Goal: Task Accomplishment & Management: Use online tool/utility

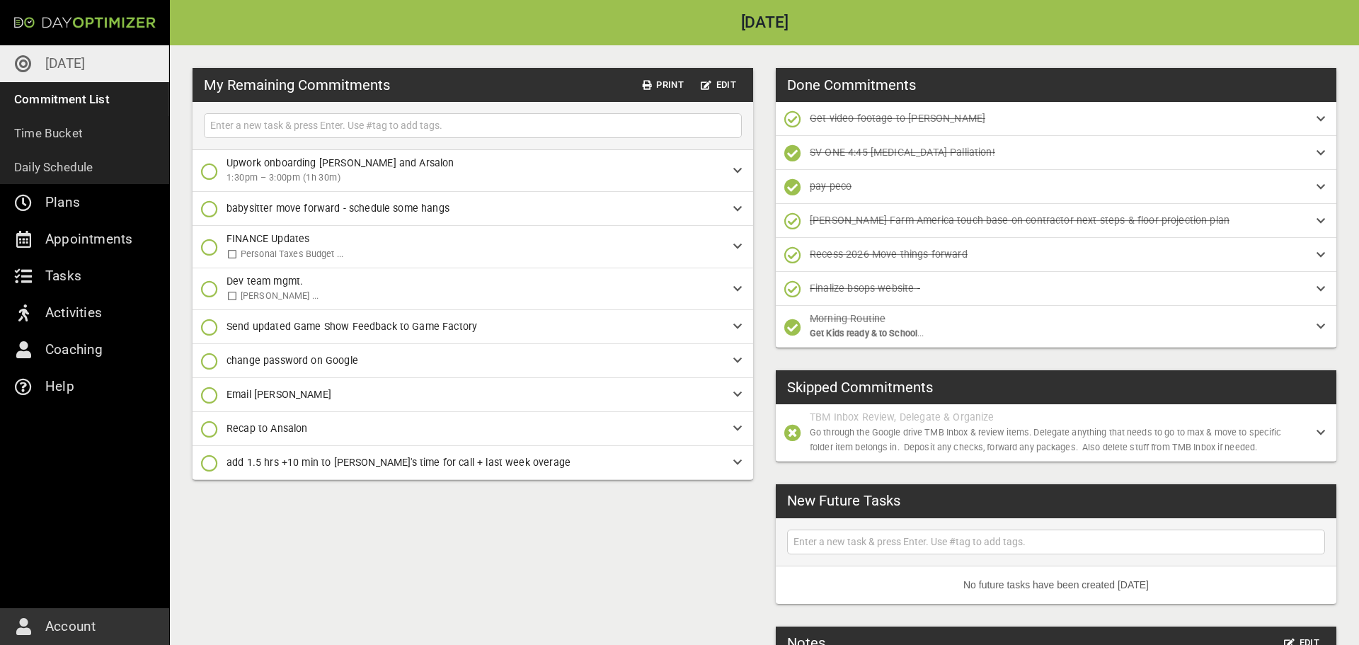
scroll to position [57, 0]
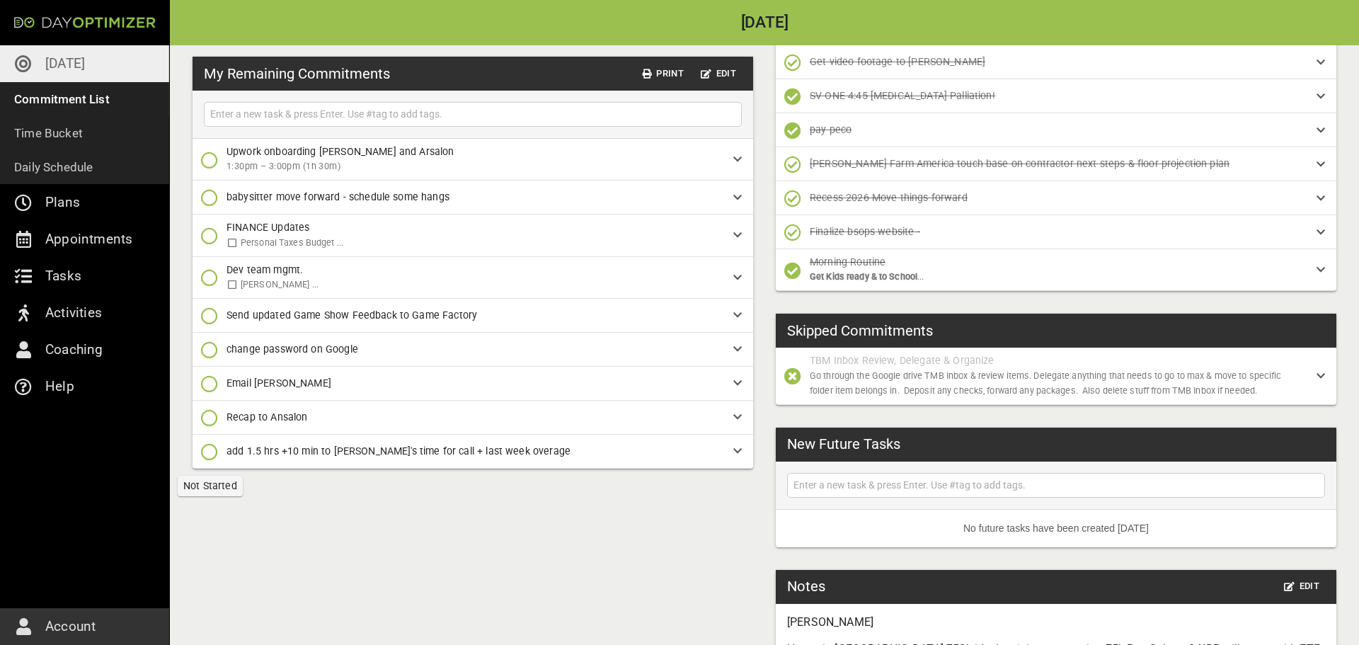
click at [213, 451] on icon "button" at bounding box center [209, 451] width 17 height 17
click at [231, 535] on p "Done Forever" at bounding box center [255, 538] width 62 height 15
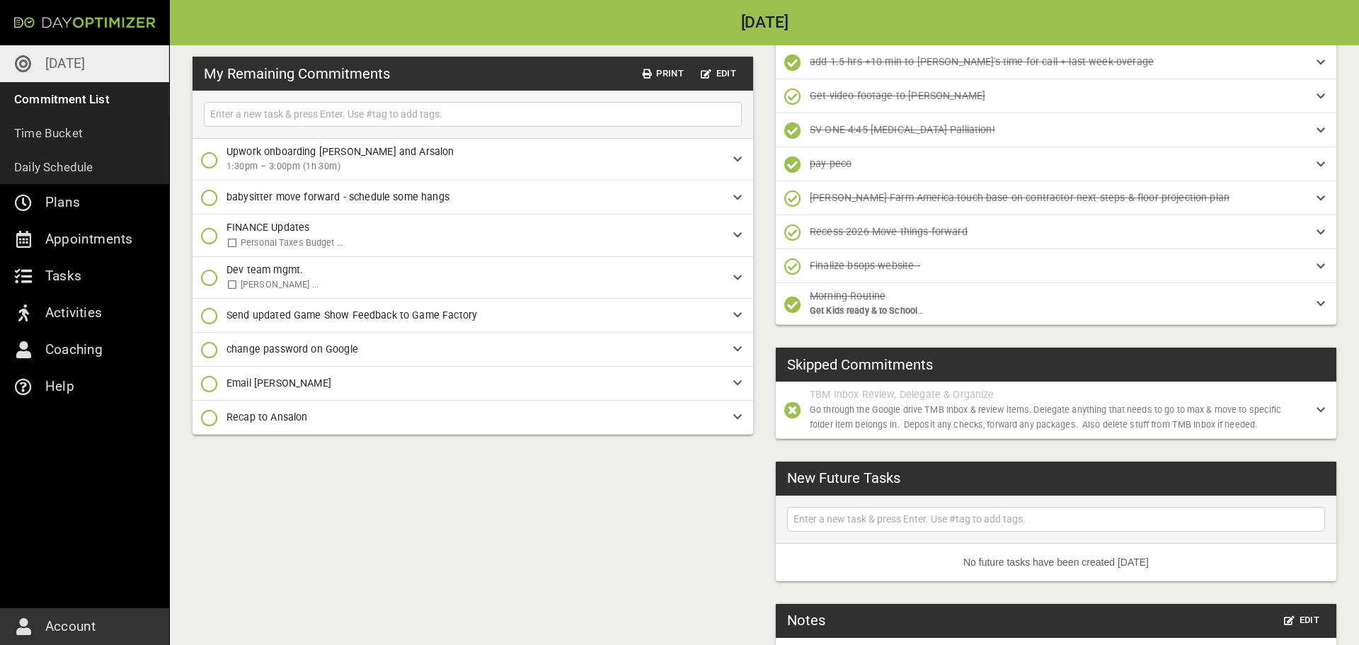
click at [207, 318] on icon "button" at bounding box center [209, 315] width 17 height 17
click at [209, 399] on icon "button" at bounding box center [209, 403] width 17 height 17
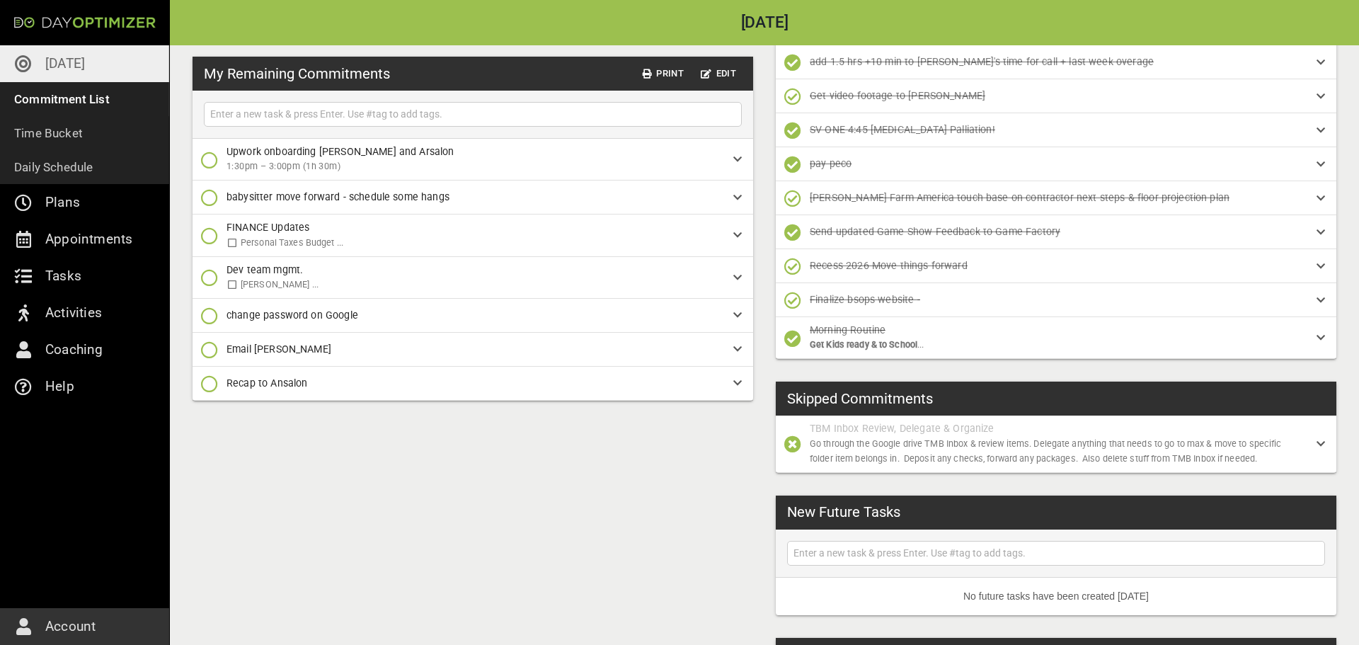
click at [211, 156] on icon "button" at bounding box center [209, 159] width 17 height 17
click at [218, 213] on span "Done" at bounding box center [239, 219] width 76 height 17
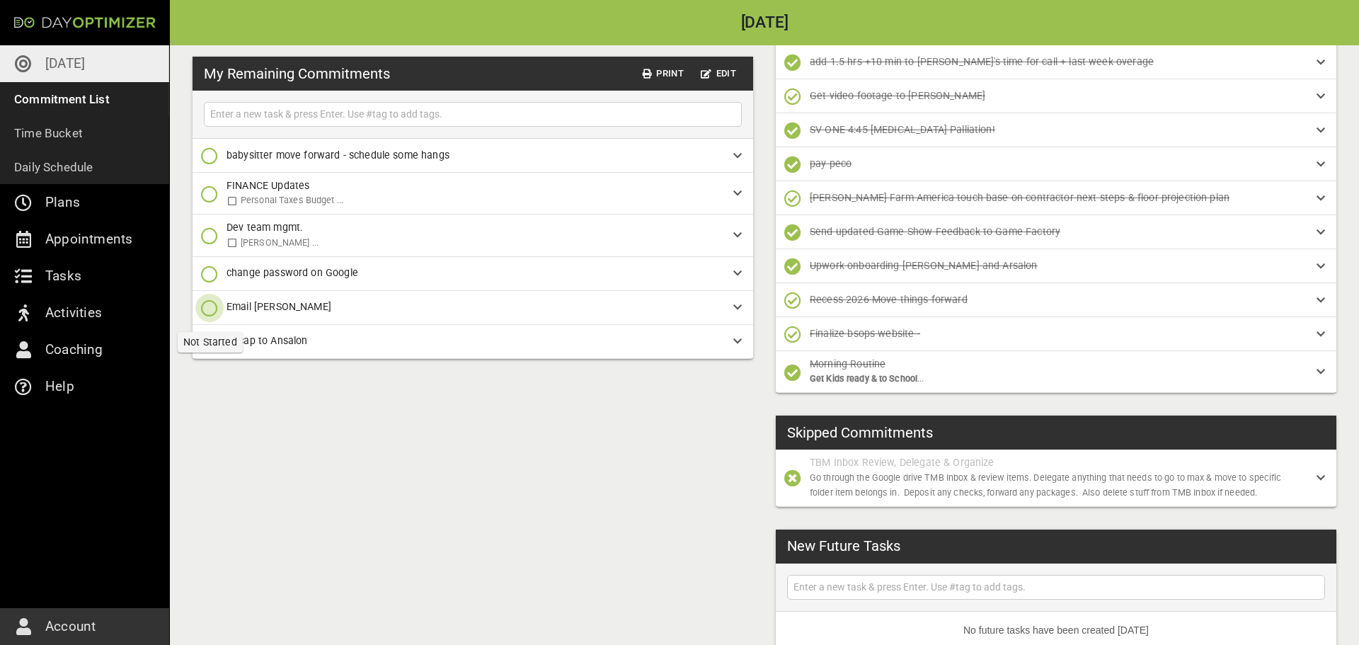
click at [216, 308] on icon "button" at bounding box center [209, 307] width 17 height 17
click at [220, 390] on span "Done Forever" at bounding box center [243, 395] width 85 height 17
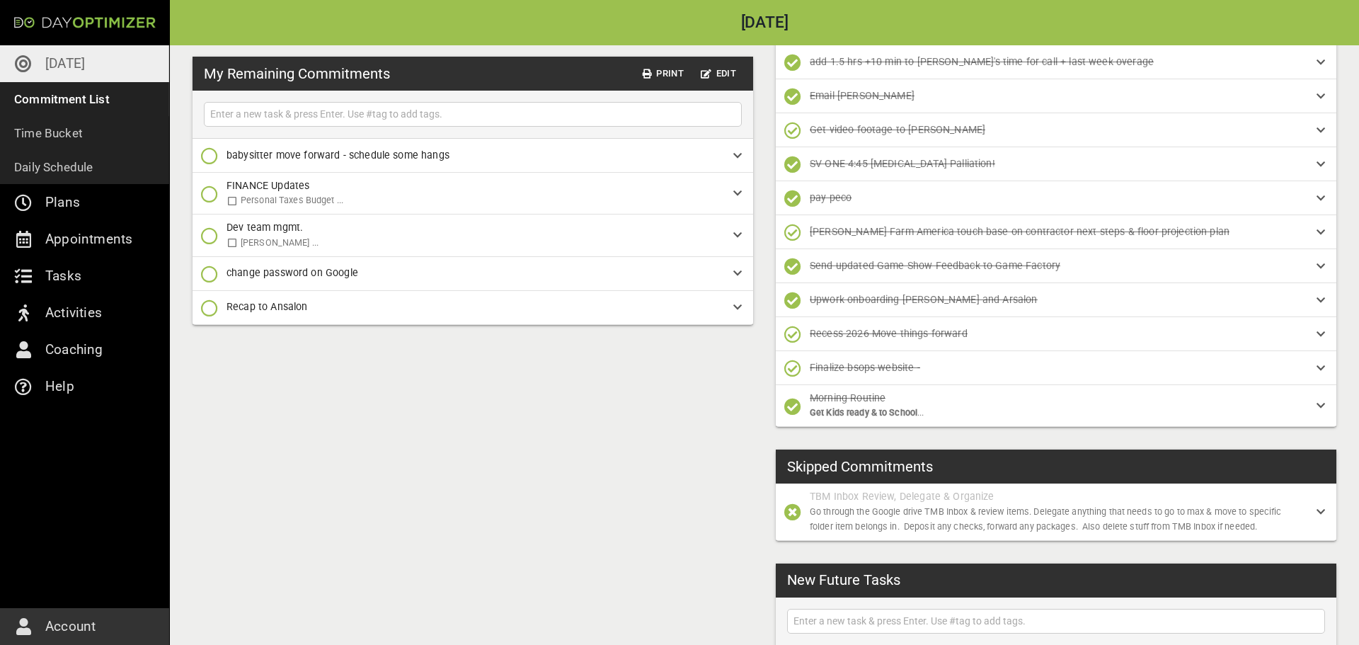
click at [209, 304] on icon "button" at bounding box center [209, 307] width 17 height 17
click at [227, 392] on p "Done Forever" at bounding box center [255, 395] width 62 height 15
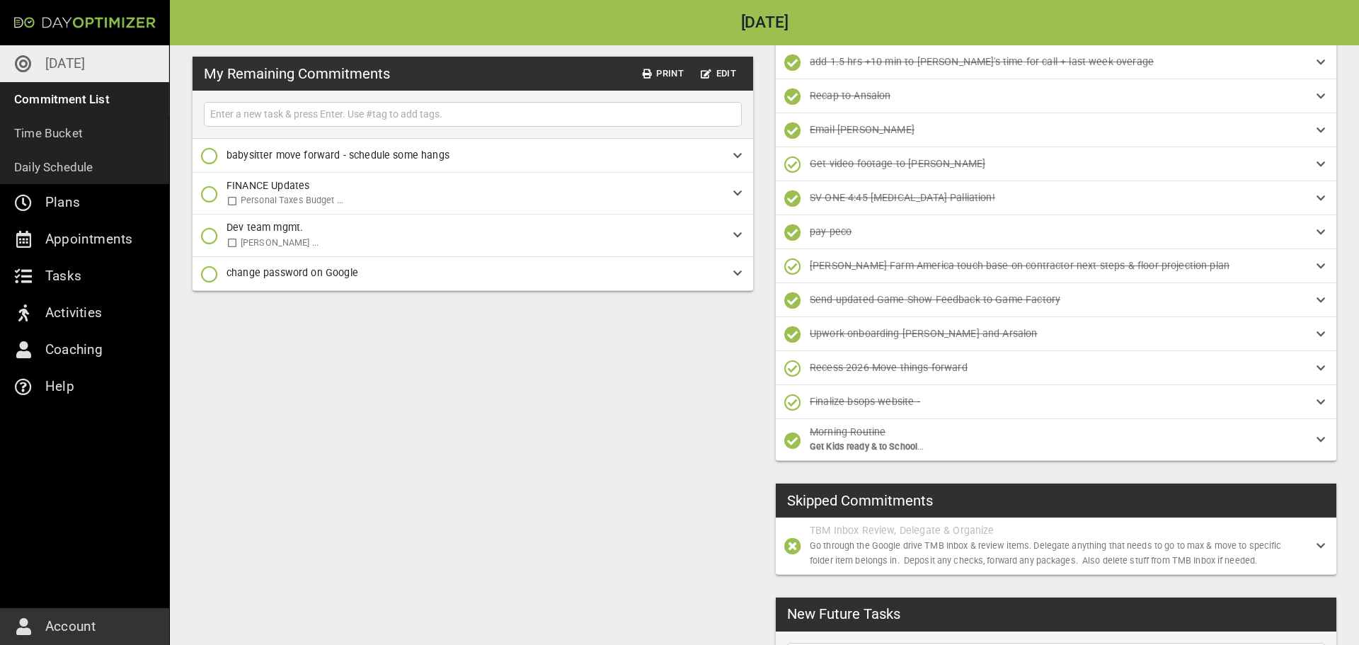
click at [211, 190] on icon "button" at bounding box center [209, 193] width 17 height 17
click at [217, 258] on icon "button" at bounding box center [209, 253] width 17 height 17
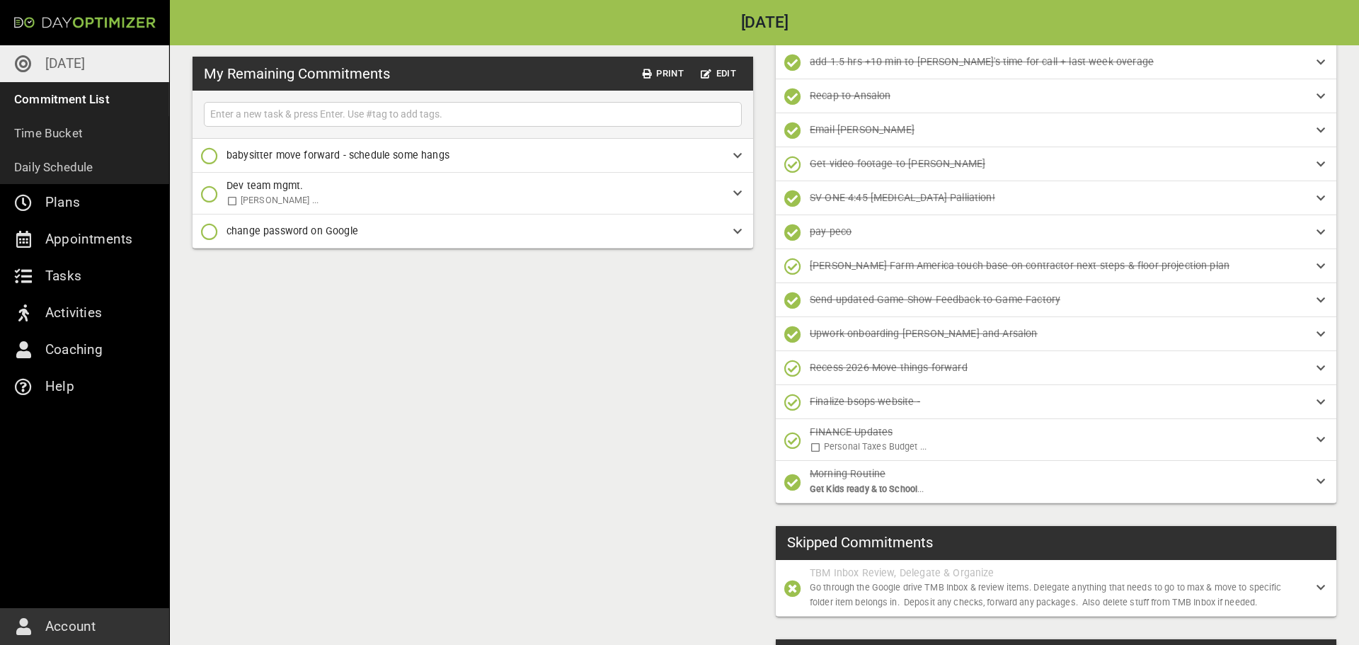
click at [214, 159] on icon "button" at bounding box center [209, 155] width 17 height 17
click at [217, 210] on icon "button" at bounding box center [209, 215] width 17 height 17
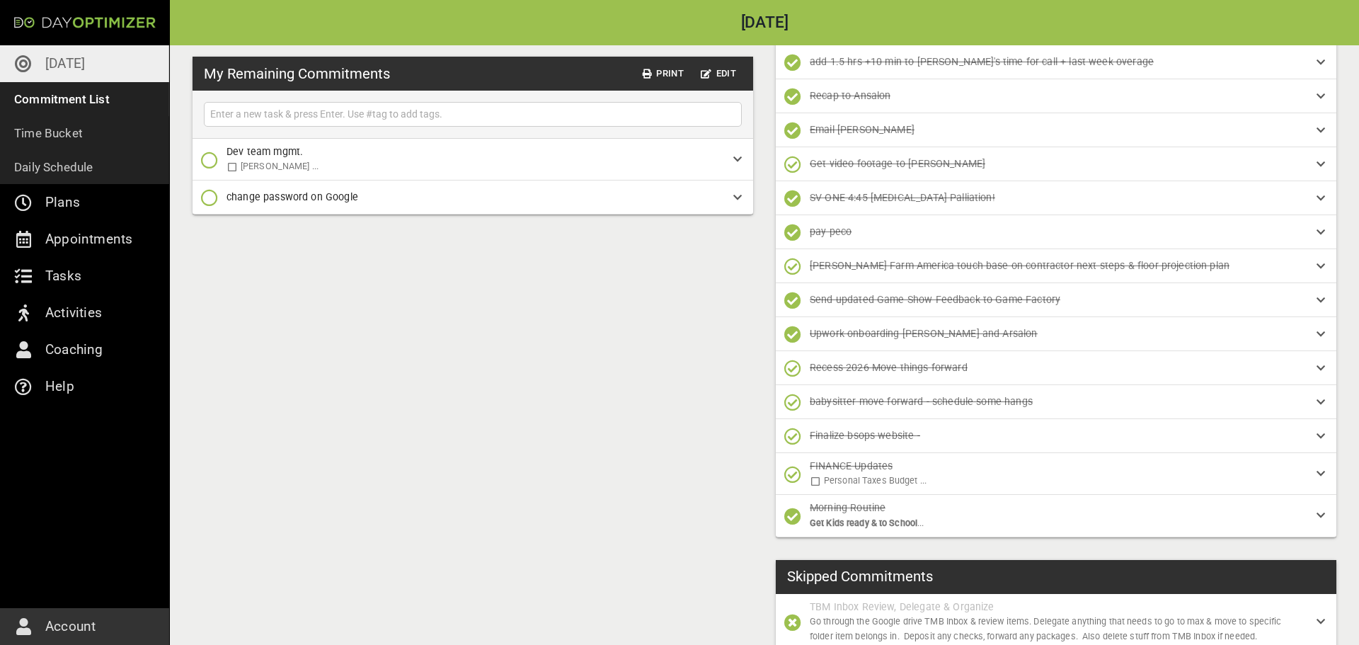
click at [209, 202] on icon "button" at bounding box center [209, 197] width 17 height 17
click at [219, 254] on span "Done [DATE]" at bounding box center [243, 256] width 85 height 17
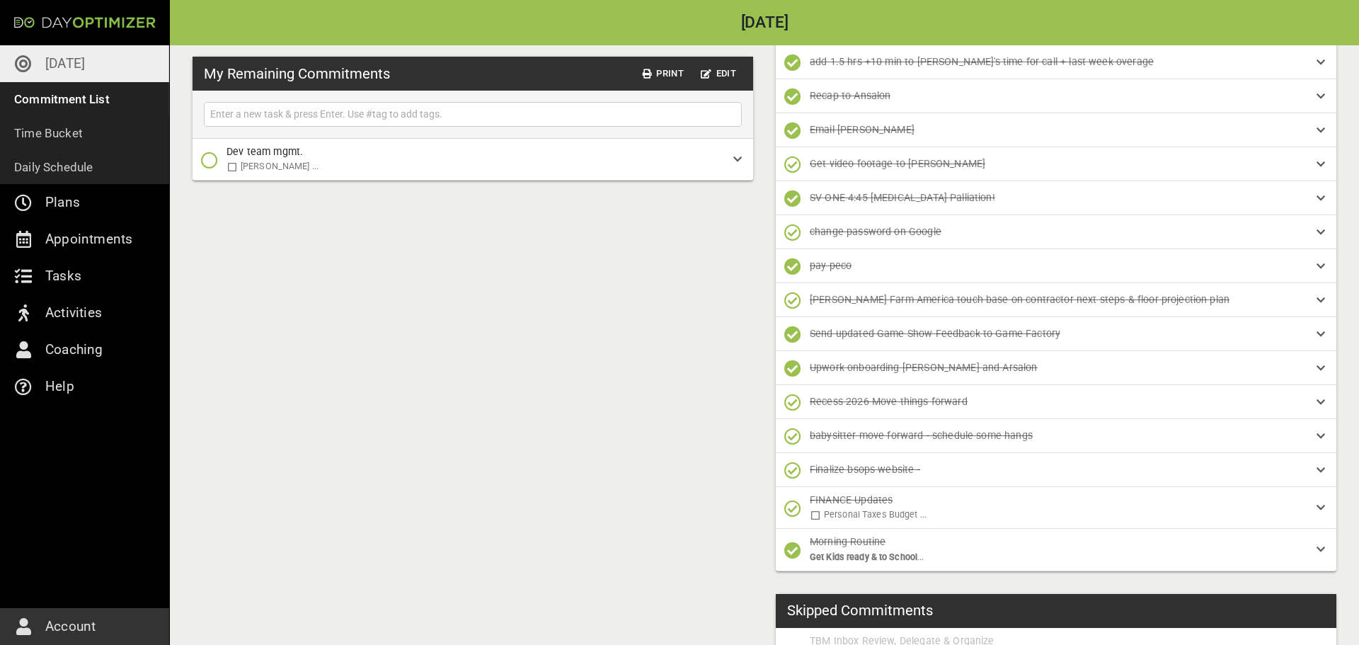
click at [201, 161] on icon "button" at bounding box center [209, 159] width 17 height 17
click at [219, 213] on span "Done [DATE]" at bounding box center [243, 219] width 85 height 17
